Goal: Find specific page/section: Find specific page/section

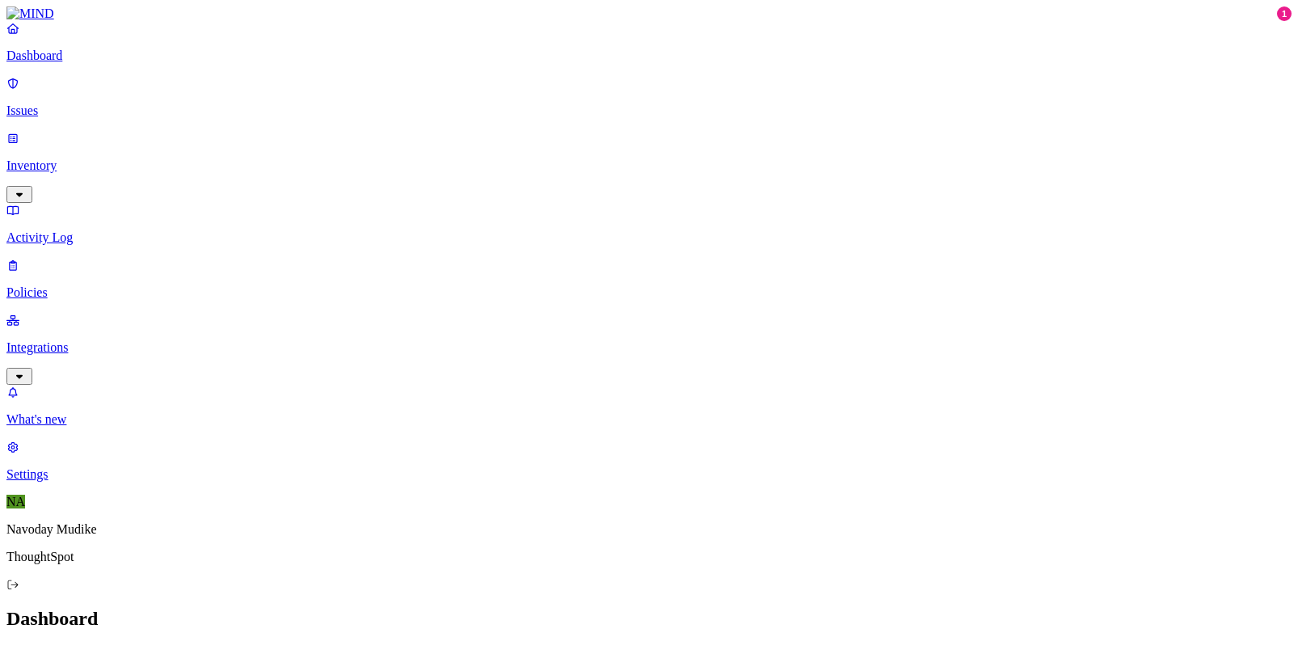
click at [26, 189] on icon "button" at bounding box center [19, 194] width 13 height 11
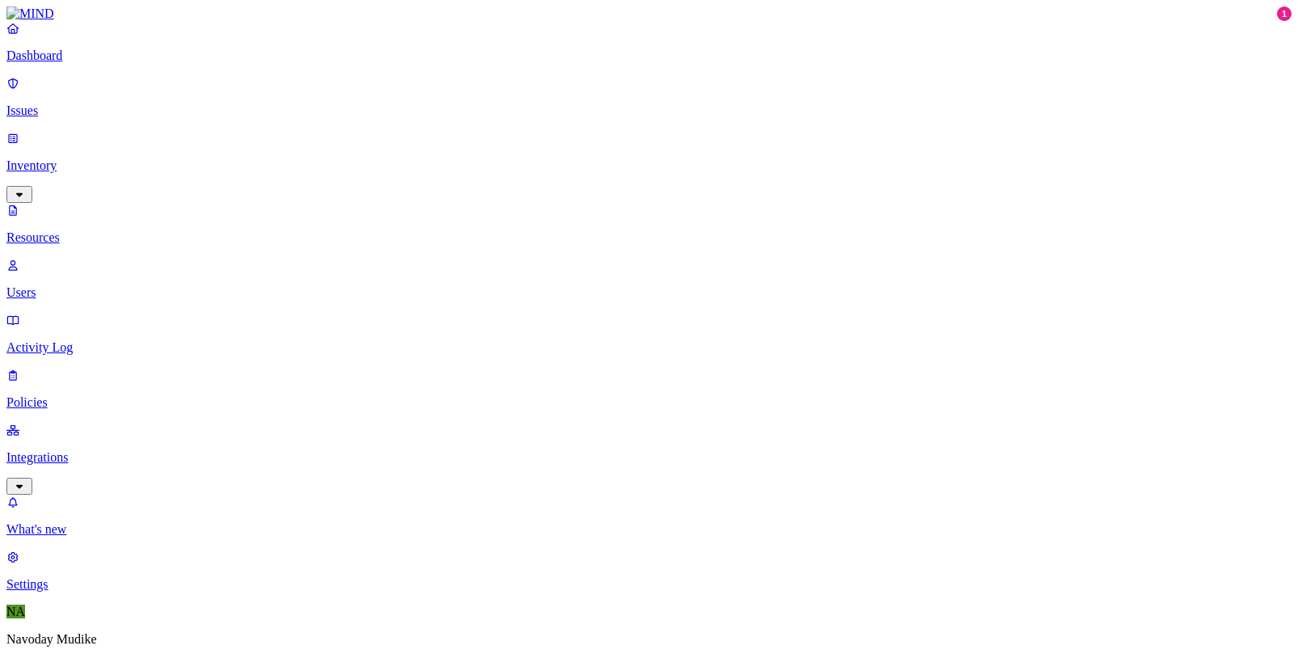
click at [95, 285] on p "Users" at bounding box center [648, 292] width 1285 height 15
paste input "[PERSON_NAME]"
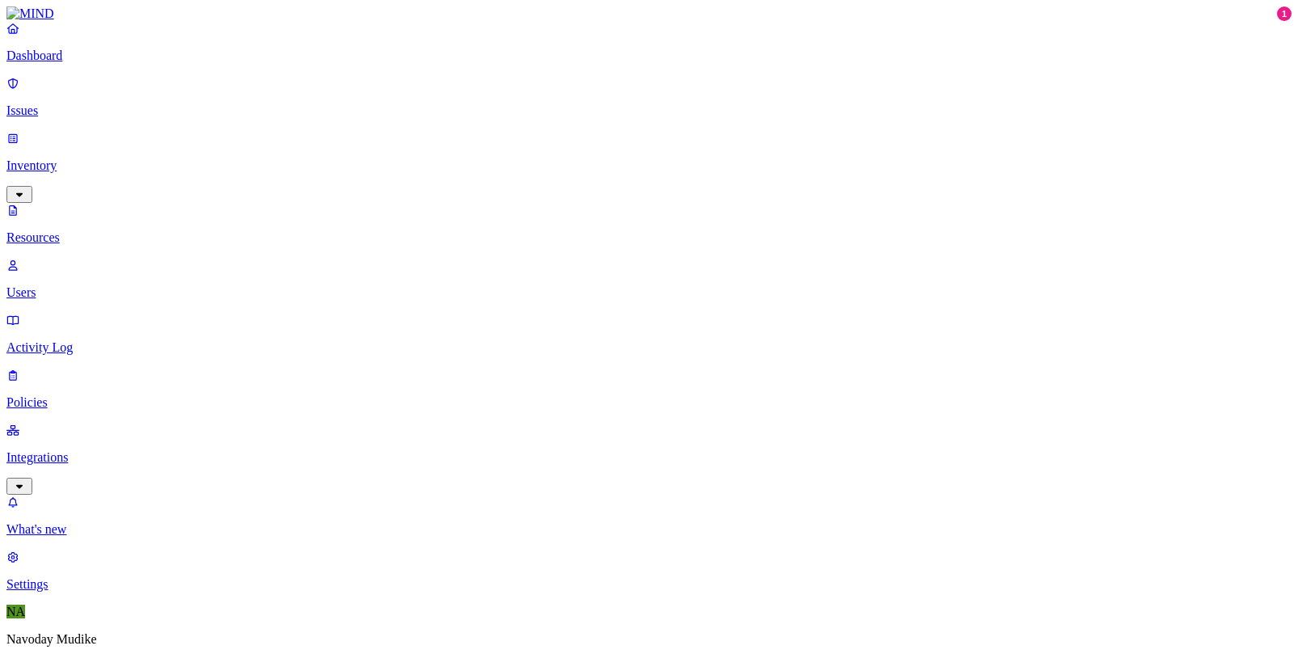
paste input "[PERSON_NAME]"
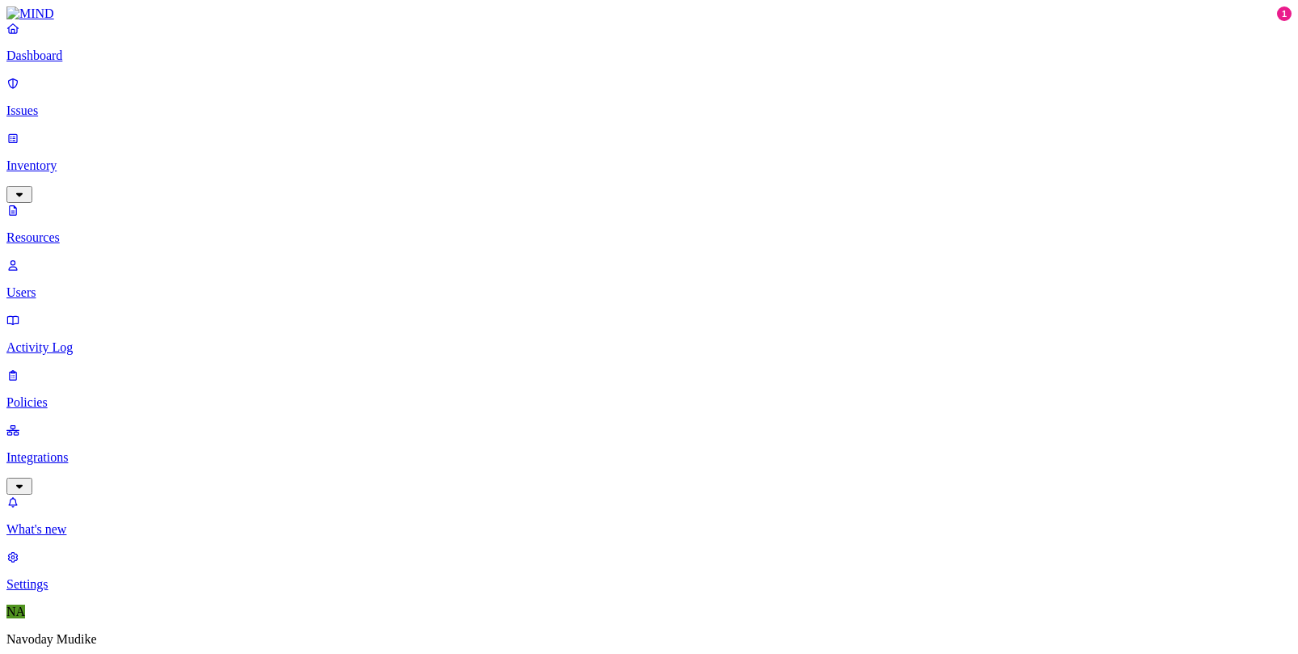
paste input "[PERSON_NAME]"
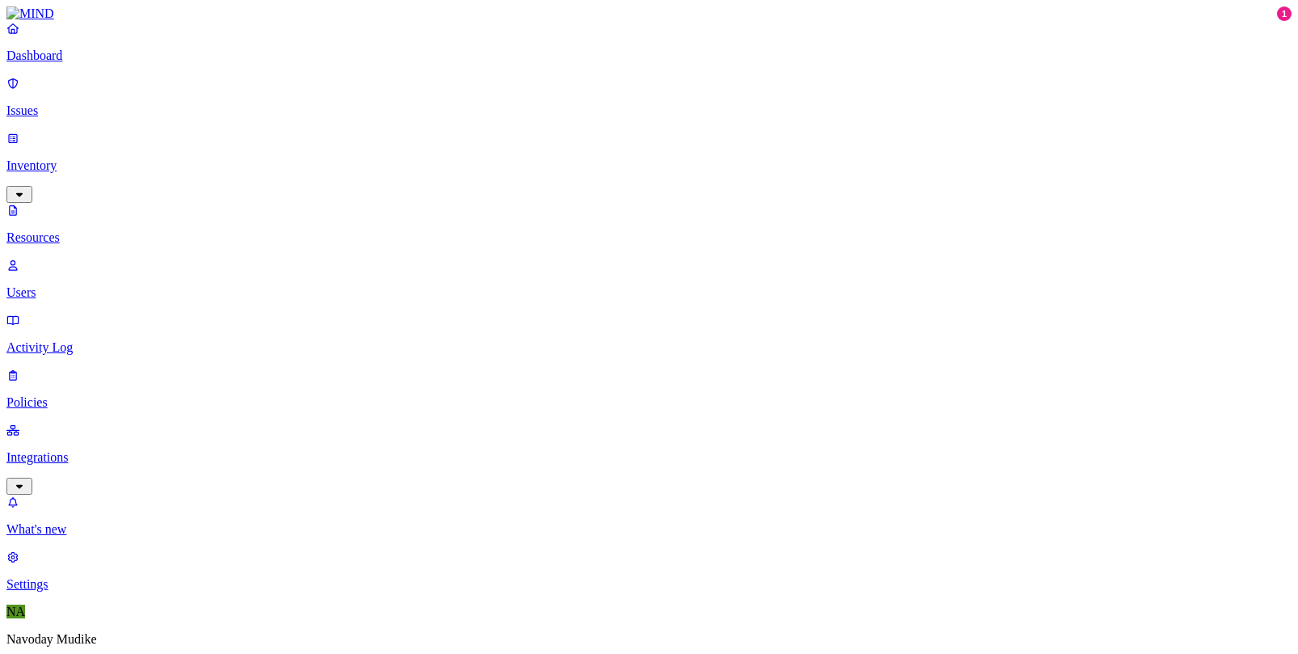
paste input "[PERSON_NAME]"
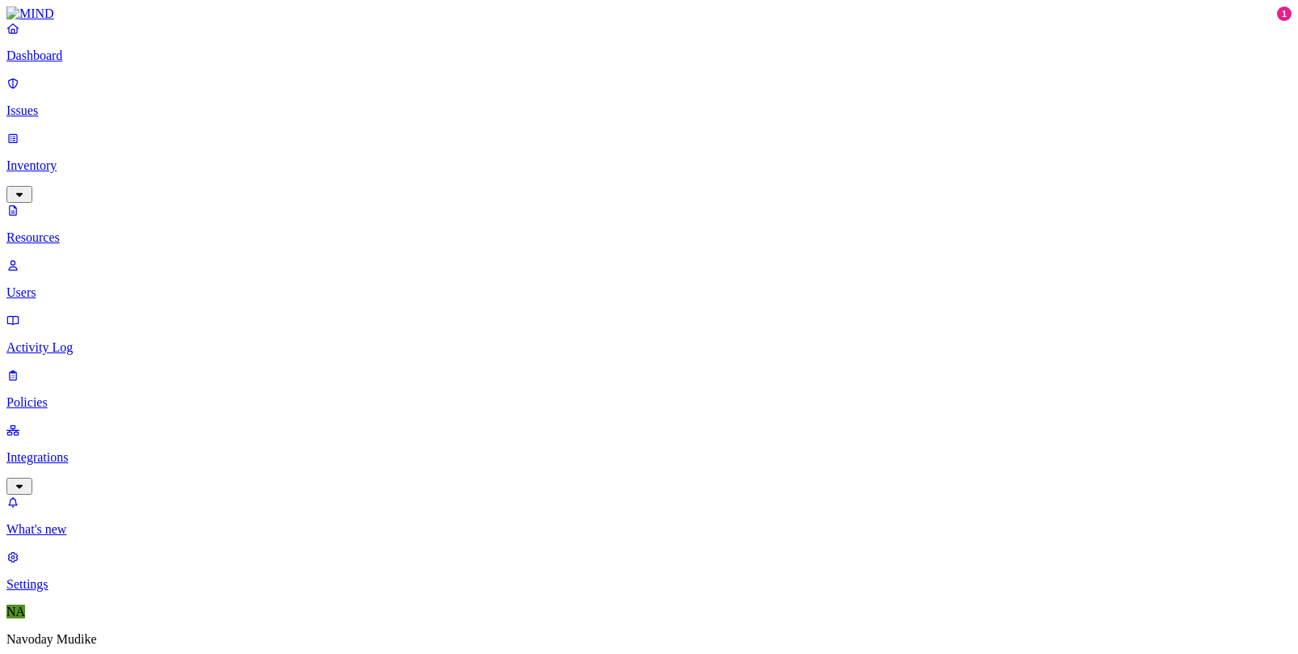
paste input "Md [PERSON_NAME]"
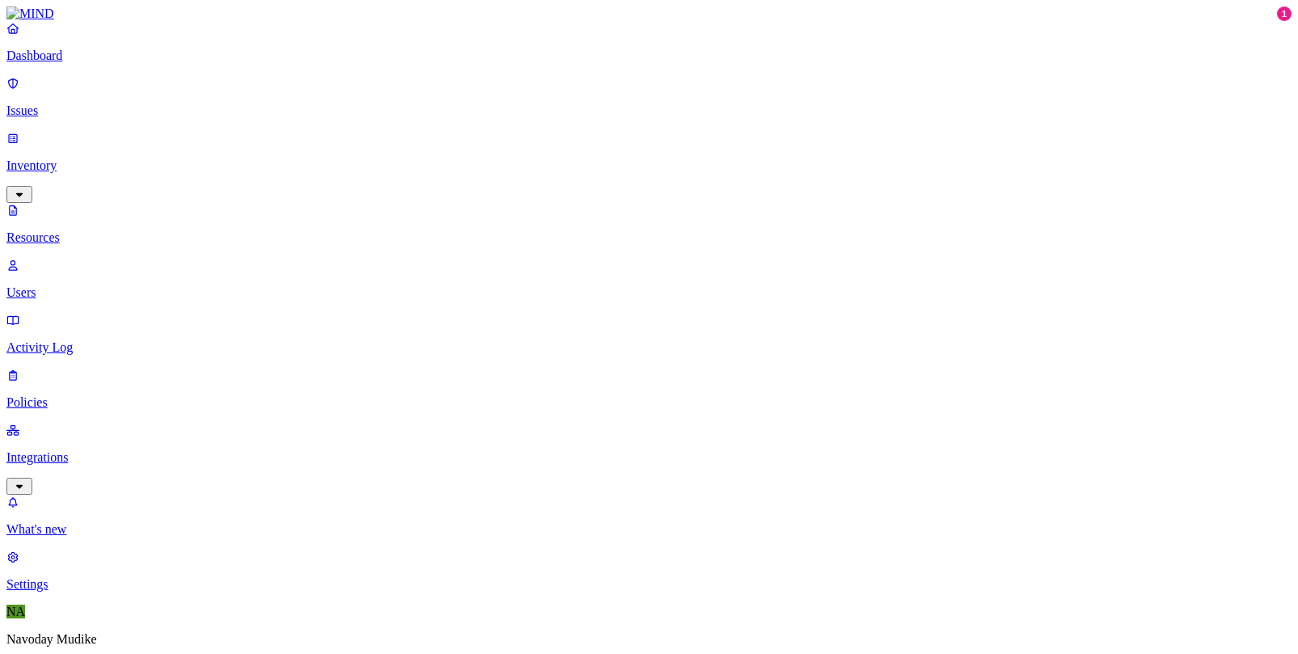
paste input "[PERSON_NAME]"
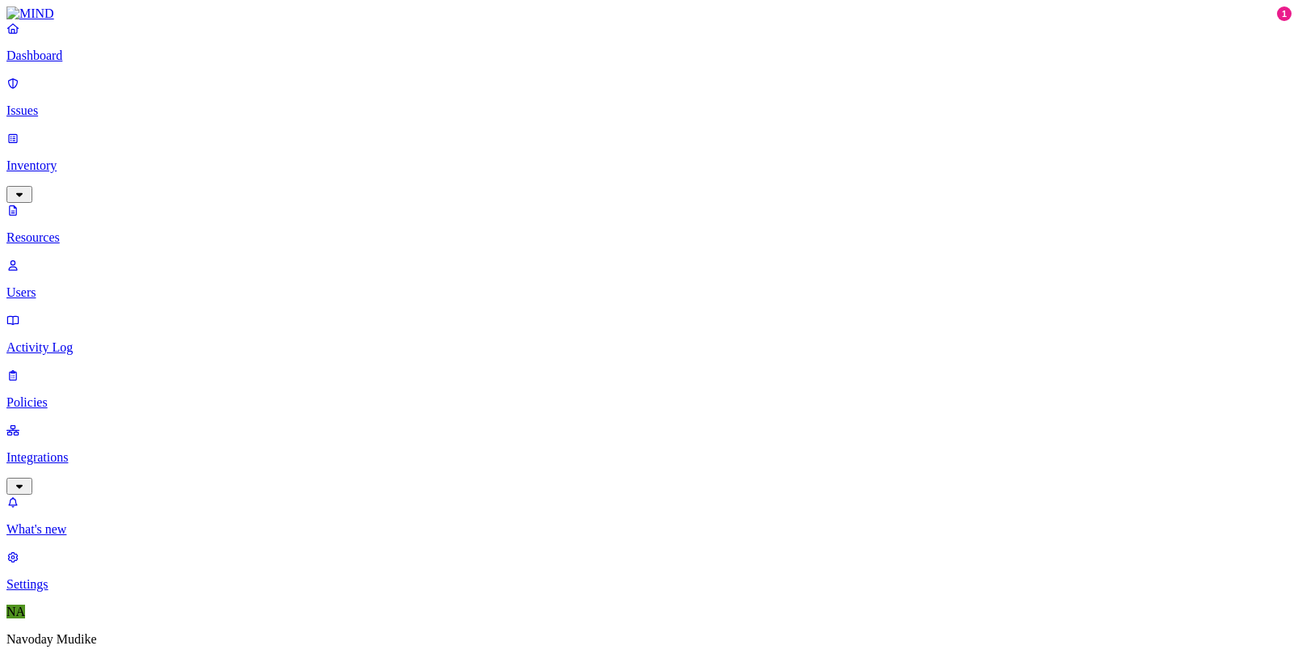
paste input "[PERSON_NAME]"
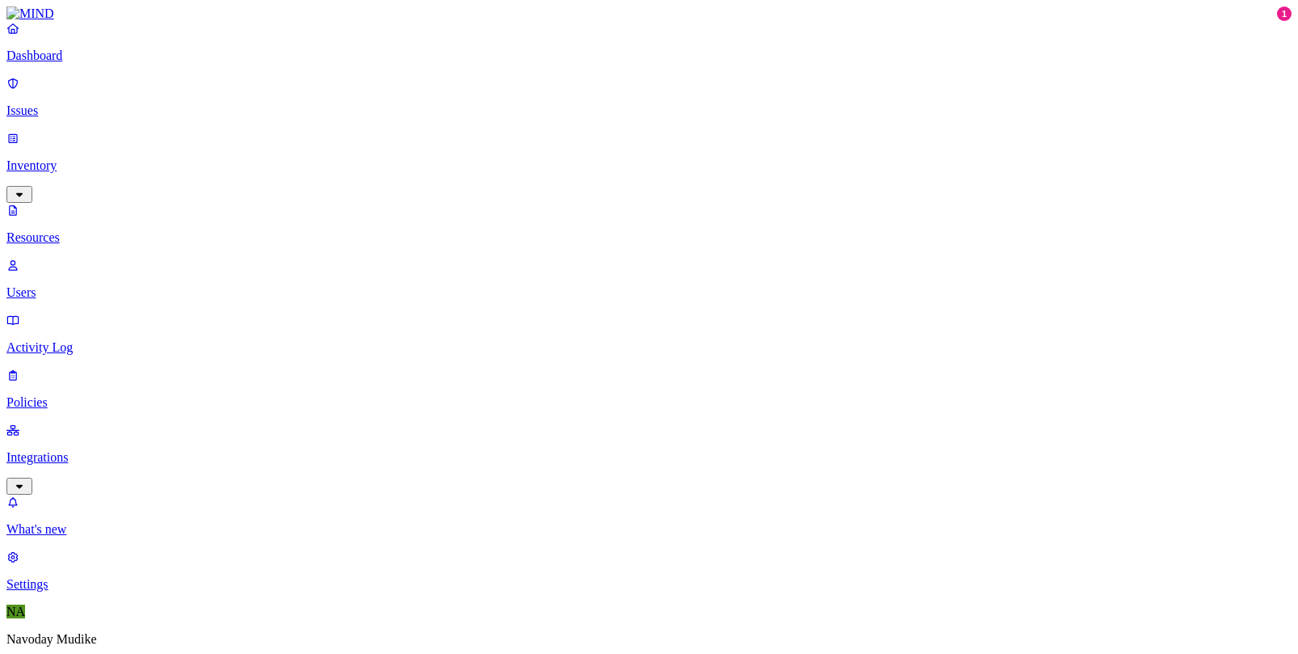
paste input "[PERSON_NAME]"
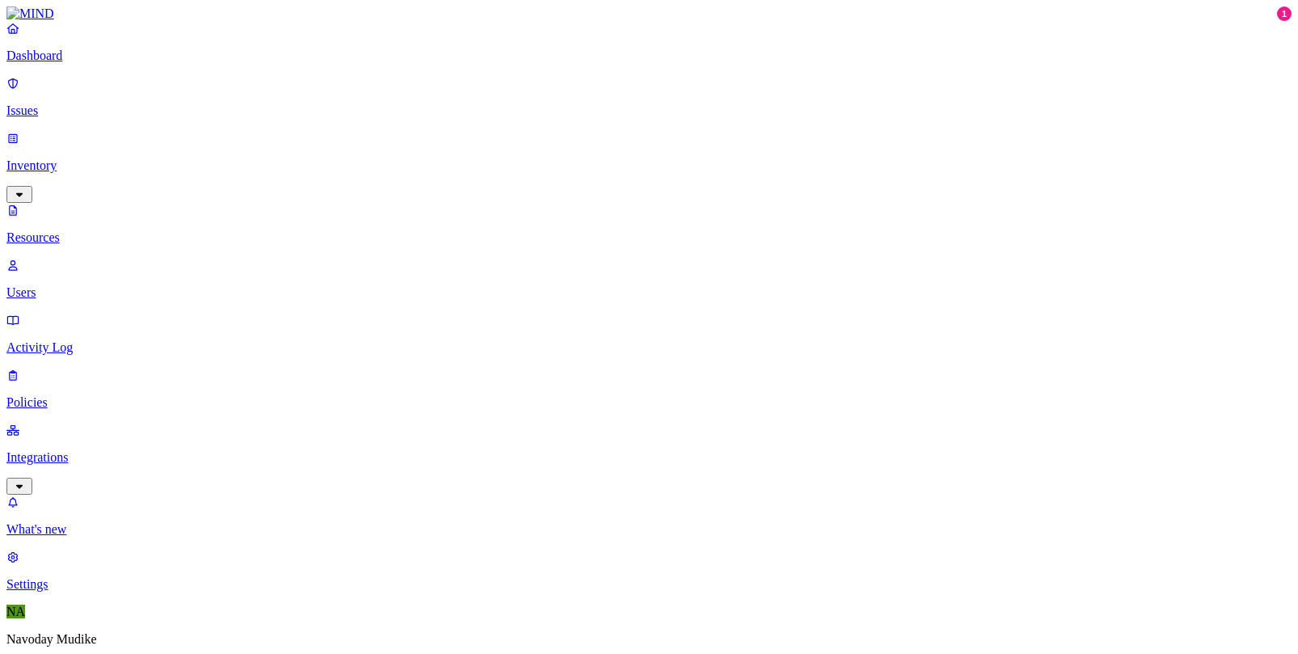
paste input "[PERSON_NAME]"
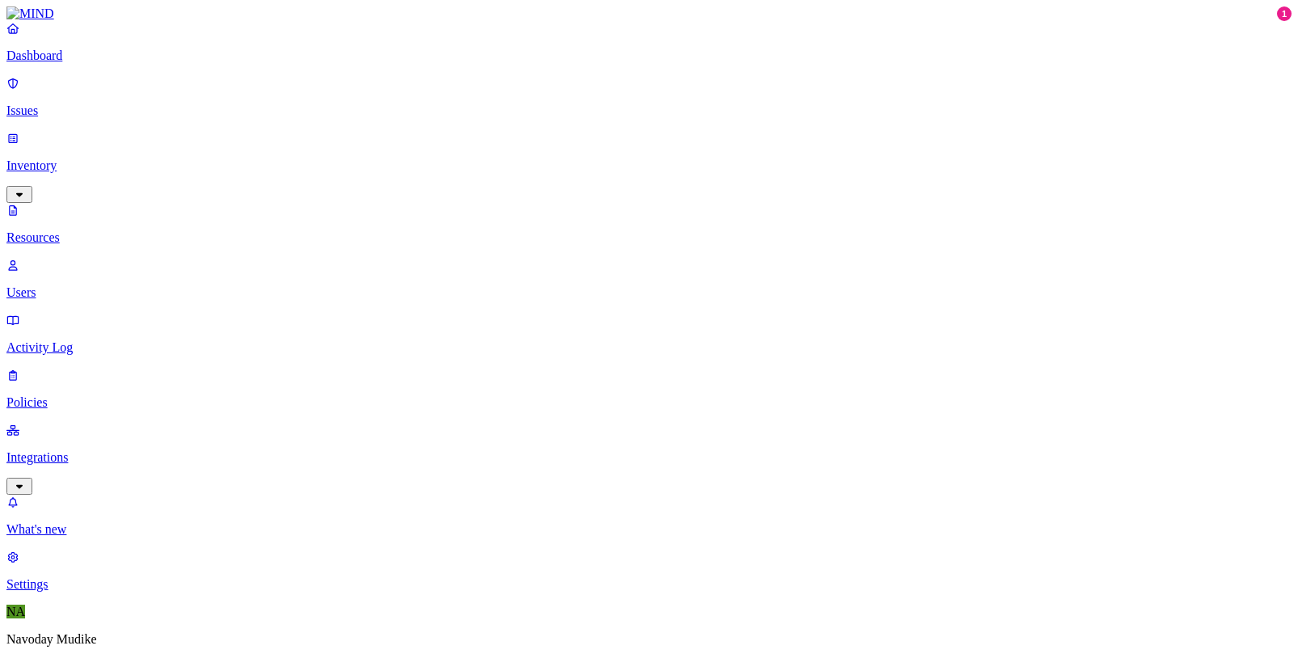
paste input "[PERSON_NAME]"
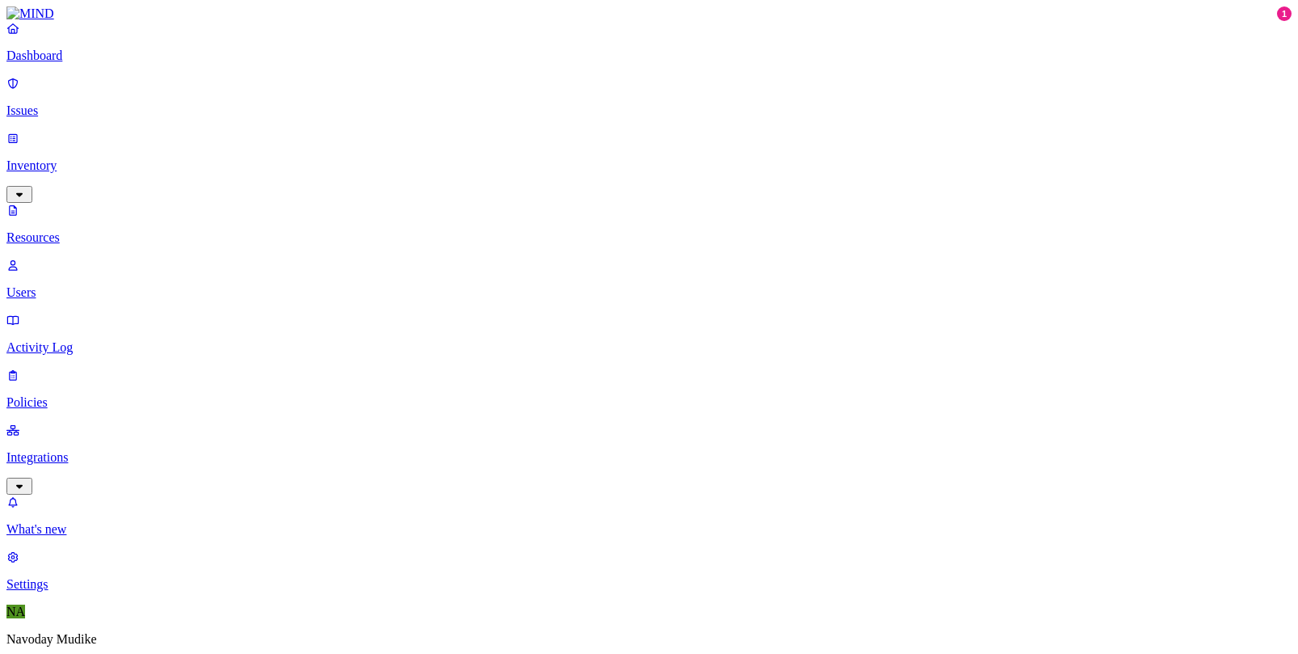
paste input "[PERSON_NAME]"
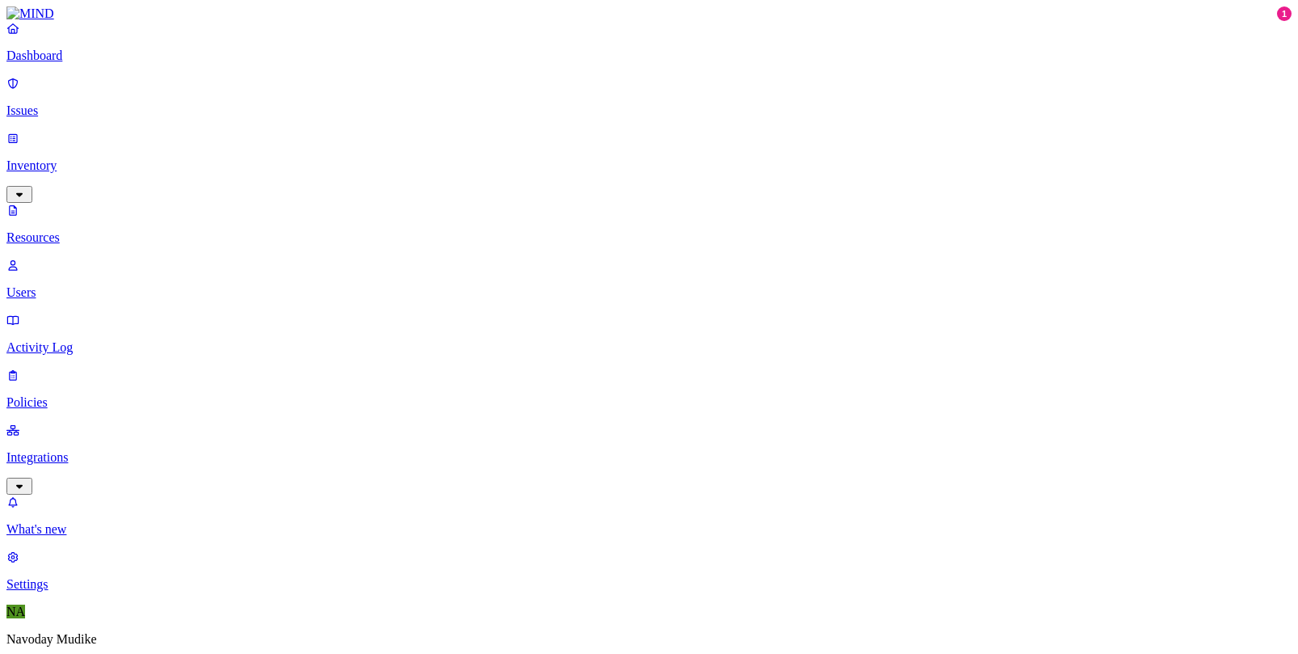
paste input "[PERSON_NAME]"
drag, startPoint x: 352, startPoint y: 234, endPoint x: 377, endPoint y: 229, distance: 25.7
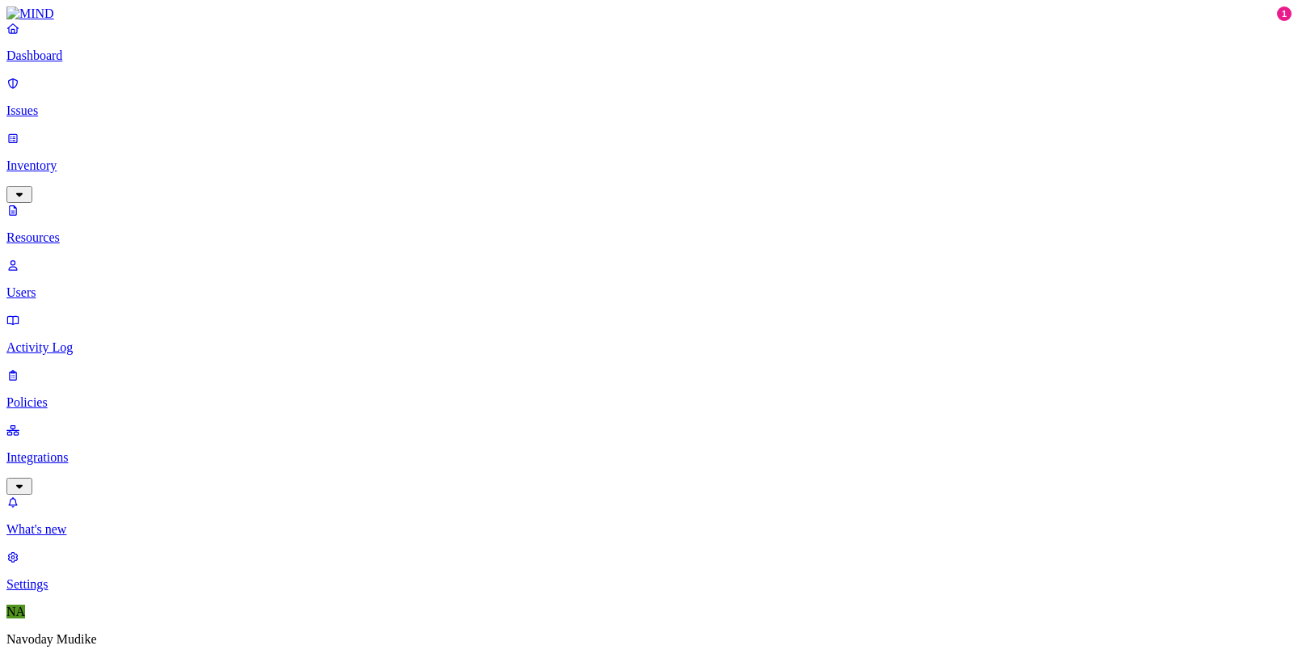
paste input "[PERSON_NAME]"
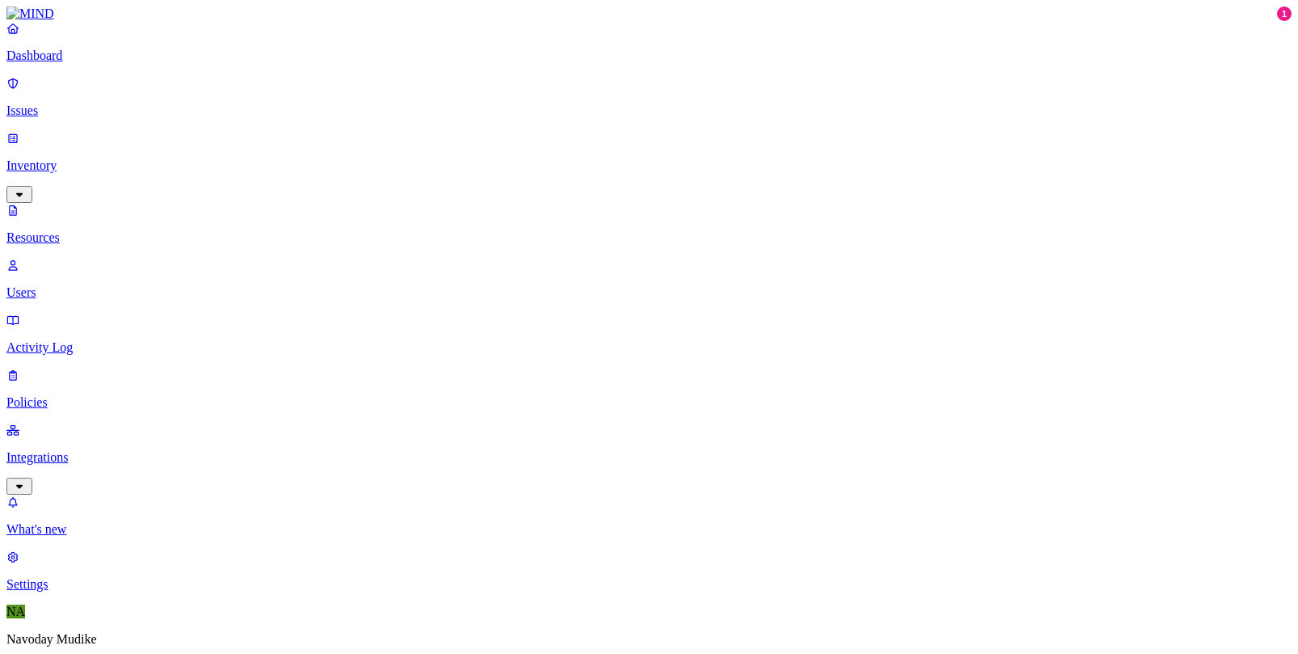
paste input "[PERSON_NAME]"
type input "[PERSON_NAME]"
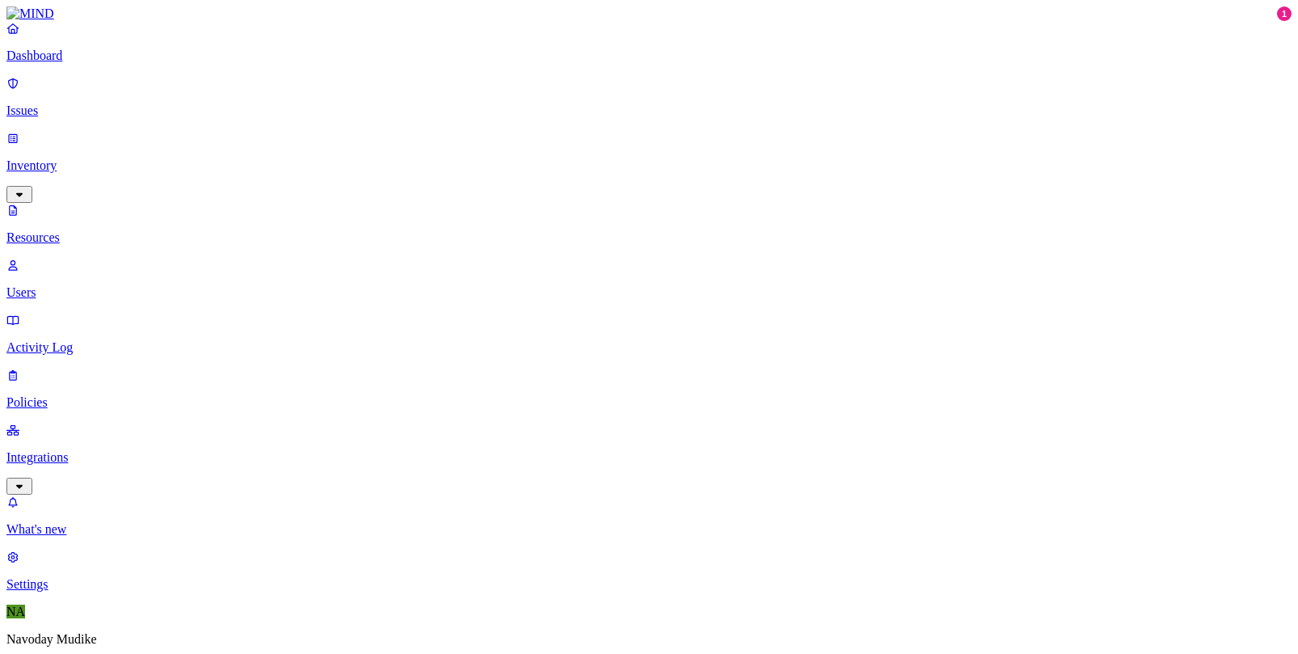
click at [74, 103] on p "Issues" at bounding box center [648, 110] width 1285 height 15
